Goal: Task Accomplishment & Management: Complete application form

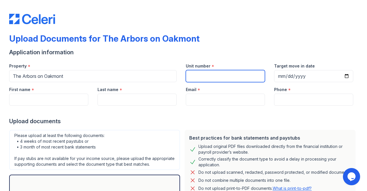
click at [193, 78] on input "Unit number" at bounding box center [225, 76] width 79 height 12
type input "1312"
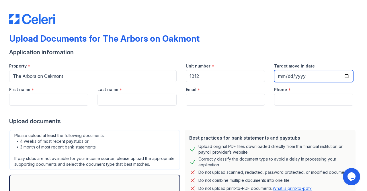
click at [341, 75] on input "Target move in date" at bounding box center [313, 76] width 79 height 12
type input "[DATE]"
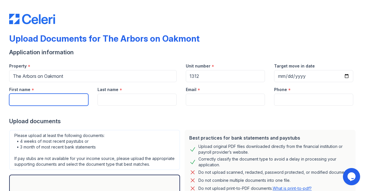
click at [47, 99] on input "First name" at bounding box center [48, 99] width 79 height 12
type input "[PERSON_NAME]"
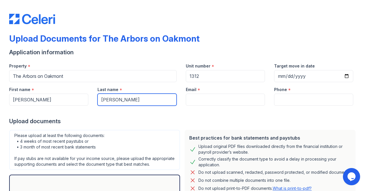
type input "[PERSON_NAME]"
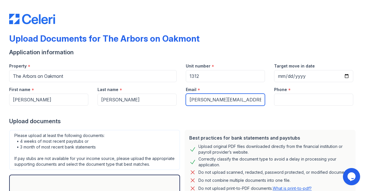
type input "[PERSON_NAME][EMAIL_ADDRESS][DOMAIN_NAME]"
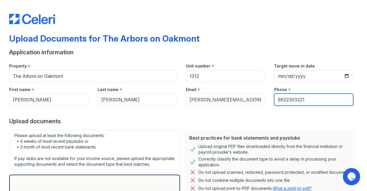
scroll to position [70, 0]
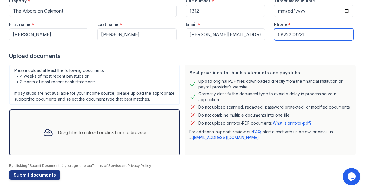
type input "6822303221"
click at [83, 136] on div "Drag files to upload or click here to browse" at bounding box center [94, 131] width 112 height 19
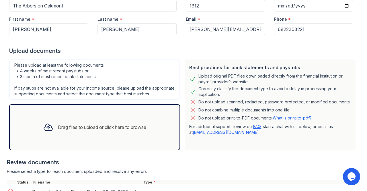
scroll to position [129, 0]
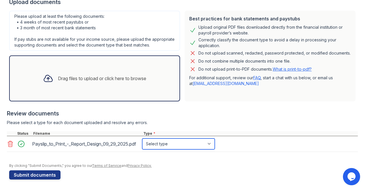
click at [174, 141] on select "Select type Paystub Bank Statement Offer Letter Tax Documents Benefit Award Let…" at bounding box center [178, 143] width 73 height 11
select select "paystub"
click at [142, 138] on select "Select type Paystub Bank Statement Offer Letter Tax Documents Benefit Award Let…" at bounding box center [178, 143] width 73 height 11
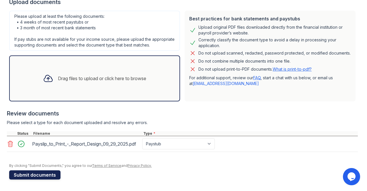
click at [38, 175] on button "Submit documents" at bounding box center [34, 174] width 51 height 9
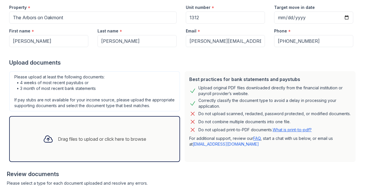
scroll to position [163, 0]
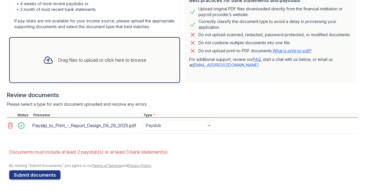
click at [7, 123] on icon at bounding box center [10, 125] width 7 height 7
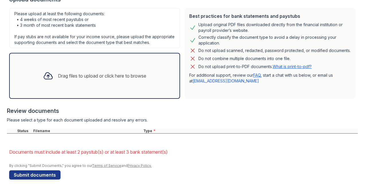
click at [58, 90] on div "Drag files to upload or click here to browse" at bounding box center [94, 76] width 171 height 46
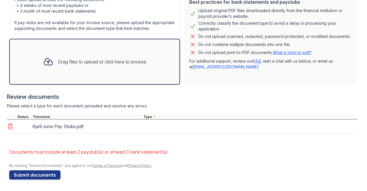
click at [92, 70] on div "Drag files to upload or click here to browse" at bounding box center [94, 61] width 112 height 19
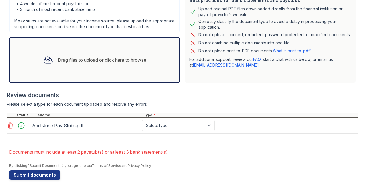
scroll to position [163, 0]
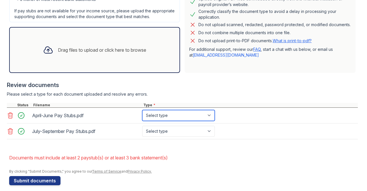
click at [164, 119] on select "Select type Paystub Bank Statement Offer Letter Tax Documents Benefit Award Let…" at bounding box center [178, 115] width 73 height 11
select select "paystub"
click at [142, 115] on select "Select type Paystub Bank Statement Offer Letter Tax Documents Benefit Award Let…" at bounding box center [178, 115] width 73 height 11
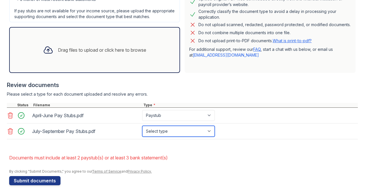
click at [165, 136] on select "Select type Paystub Bank Statement Offer Letter Tax Documents Benefit Award Let…" at bounding box center [178, 131] width 73 height 11
select select "paystub"
click at [142, 130] on select "Select type Paystub Bank Statement Offer Letter Tax Documents Benefit Award Let…" at bounding box center [178, 131] width 73 height 11
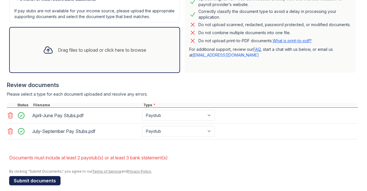
click at [44, 185] on button "Submit documents" at bounding box center [34, 180] width 51 height 9
